Goal: Task Accomplishment & Management: Manage account settings

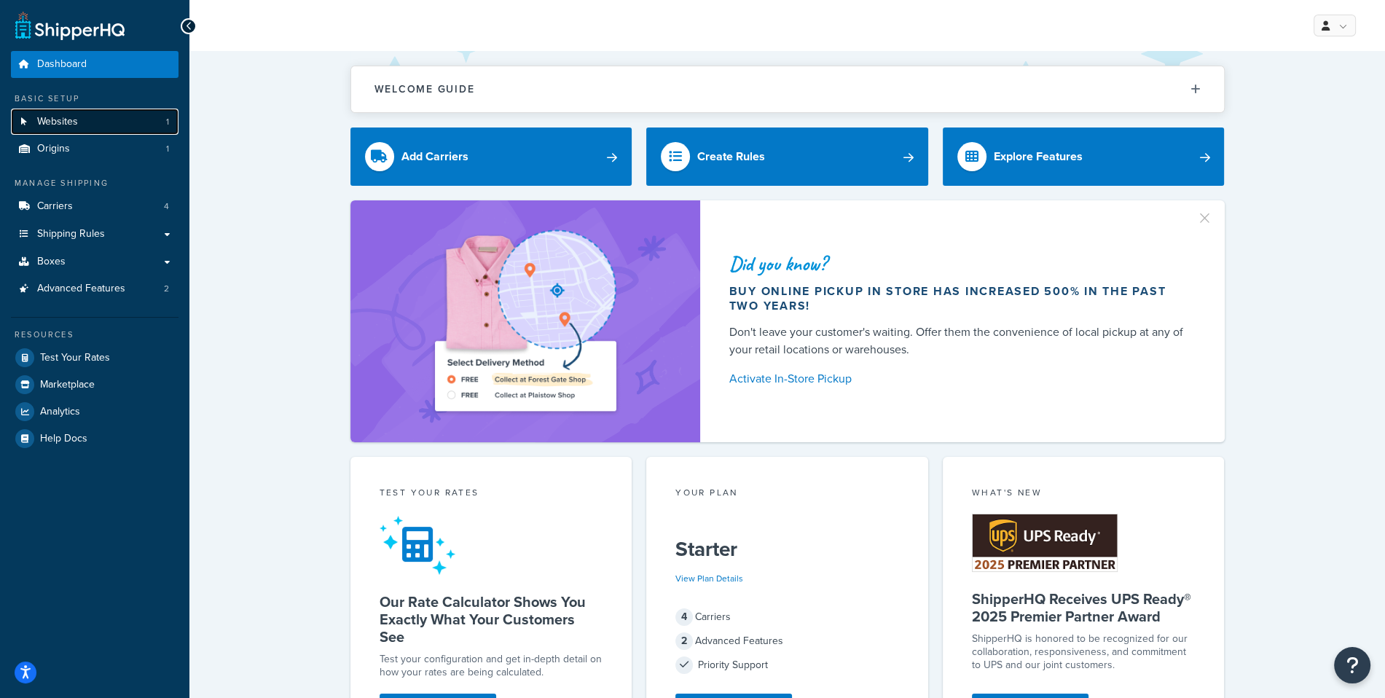
click at [49, 118] on span "Websites" at bounding box center [57, 122] width 41 height 12
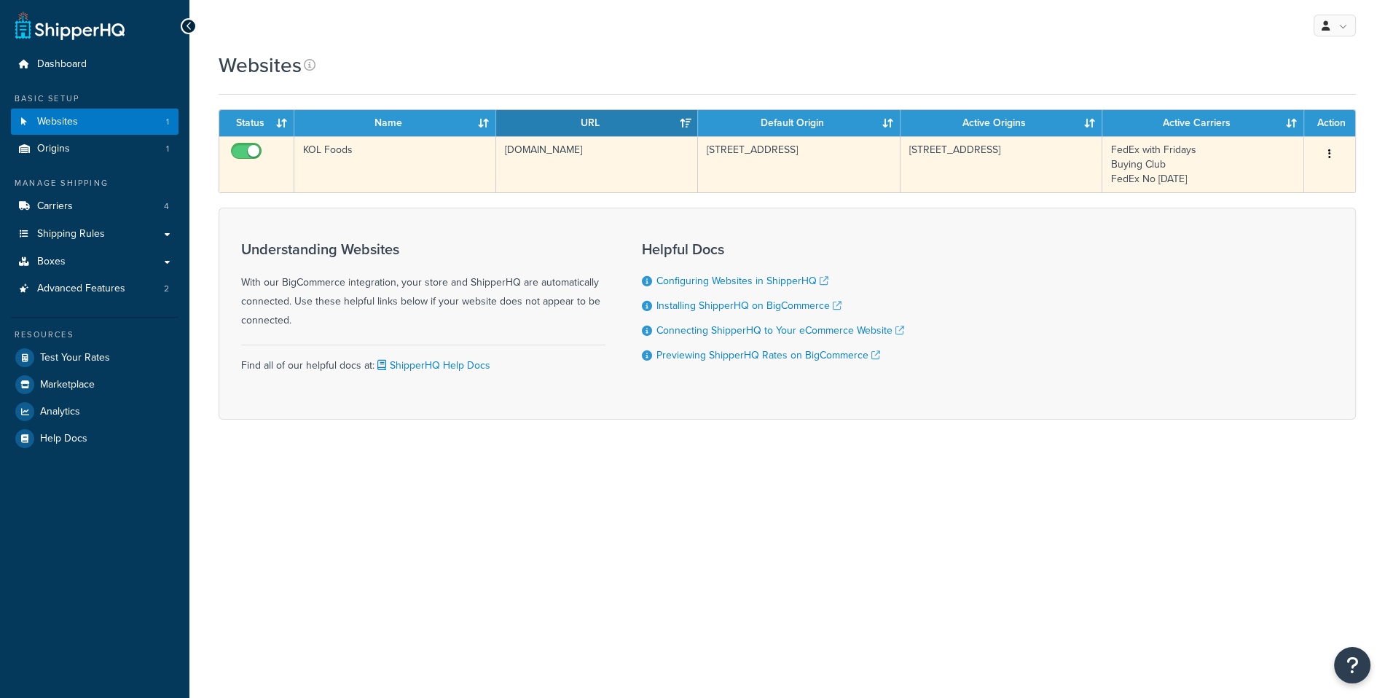
click at [589, 149] on td "[DOMAIN_NAME]" at bounding box center [597, 164] width 202 height 56
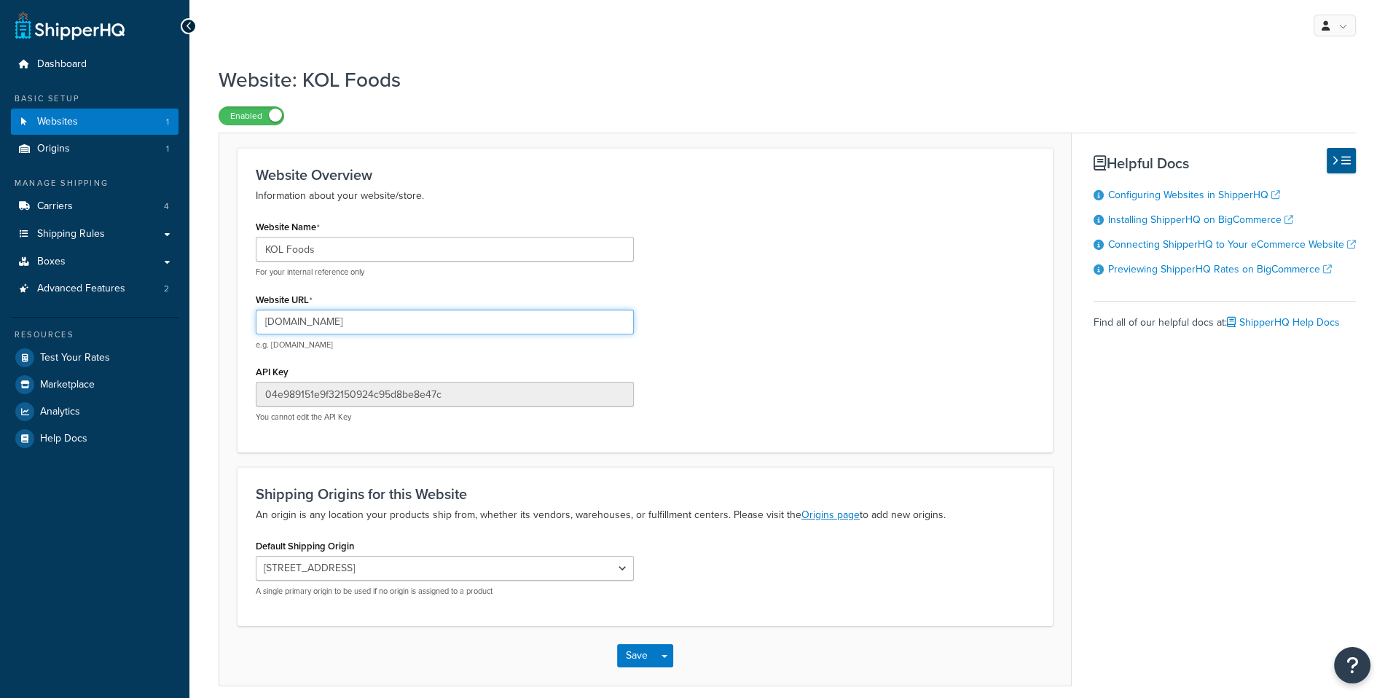
click at [511, 322] on input "[DOMAIN_NAME]" at bounding box center [445, 322] width 378 height 25
